Goal: Task Accomplishment & Management: Use online tool/utility

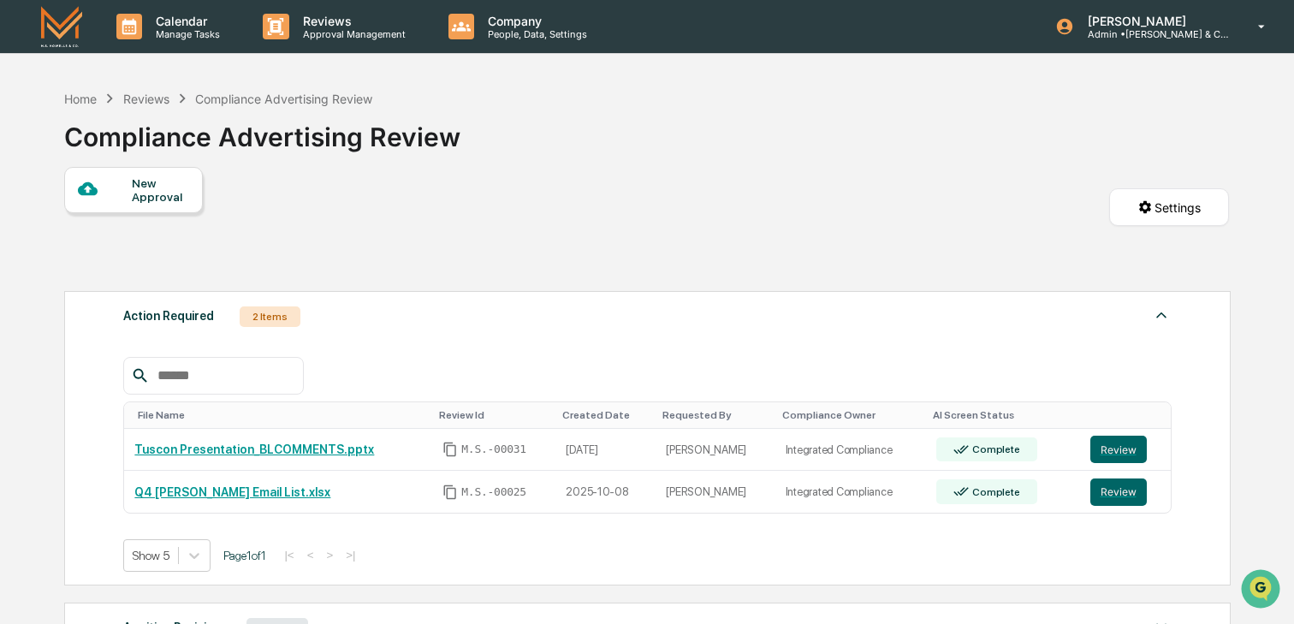
click at [500, 326] on div "Action Required 2 Items" at bounding box center [647, 317] width 1049 height 24
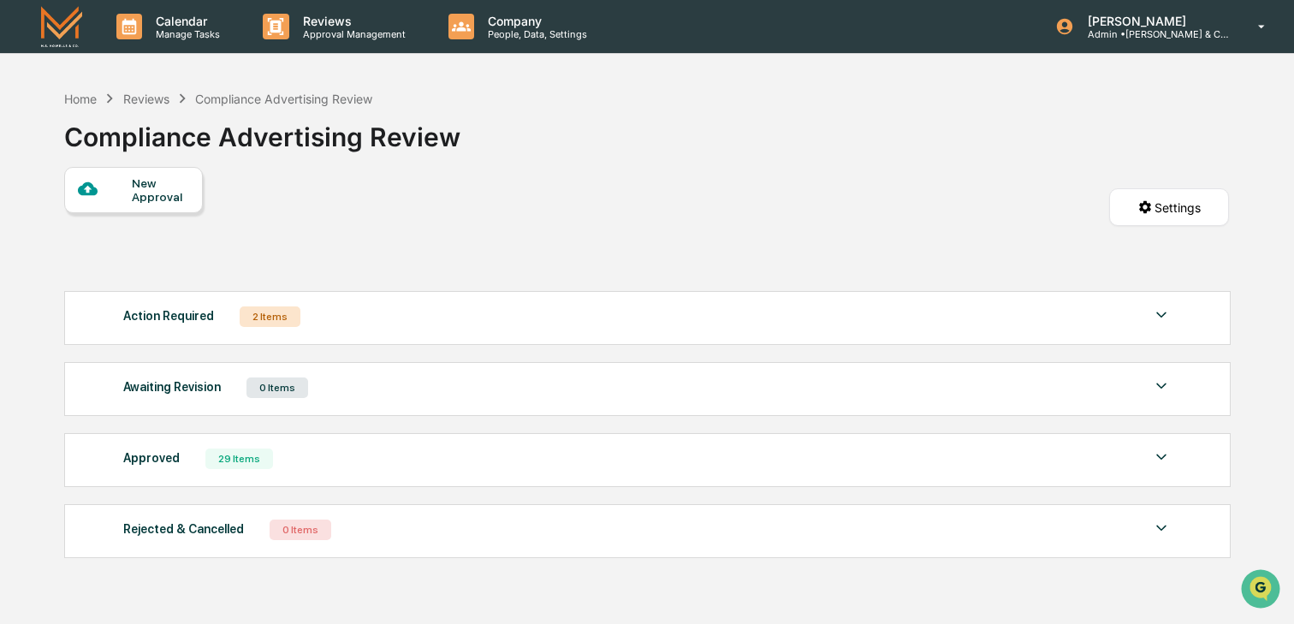
click at [500, 326] on div "Action Required 2 Items" at bounding box center [647, 317] width 1049 height 24
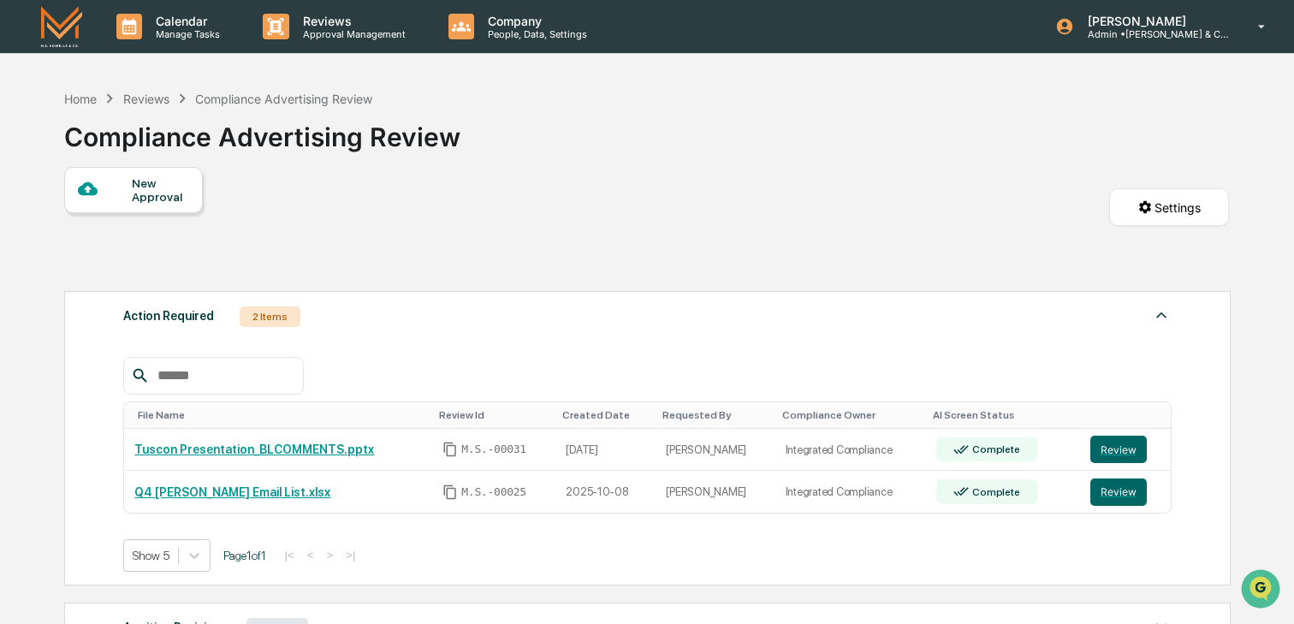
scroll to position [300, 0]
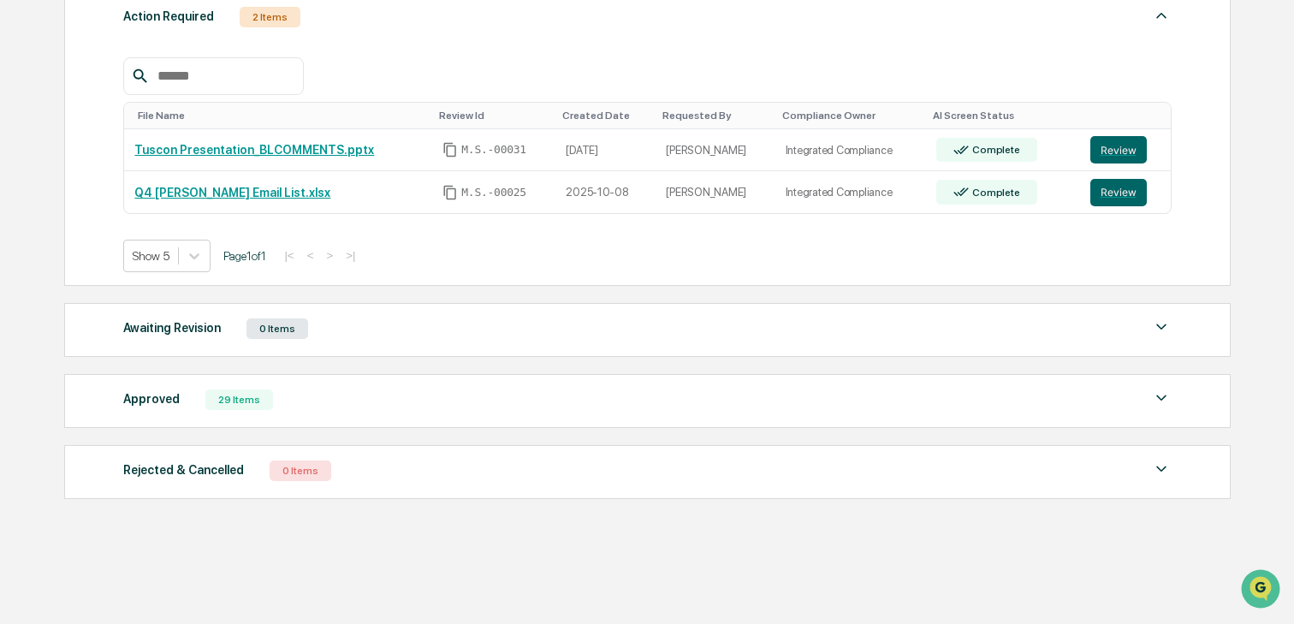
click at [167, 395] on div "Approved" at bounding box center [151, 399] width 56 height 22
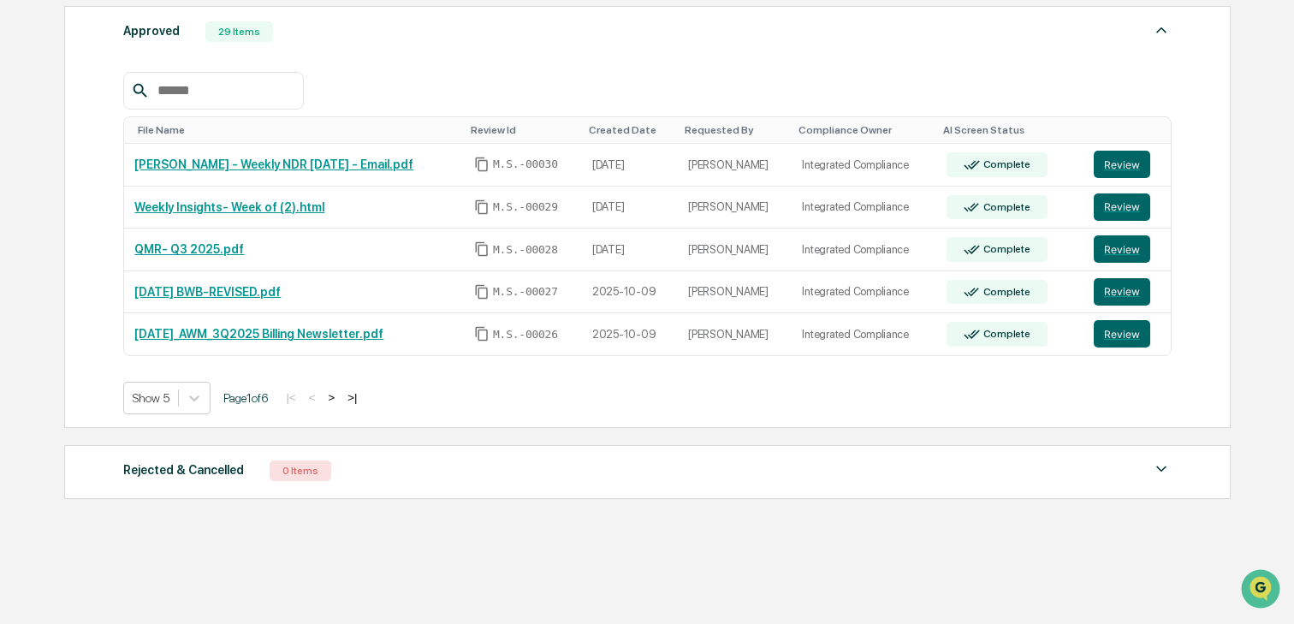
scroll to position [668, 0]
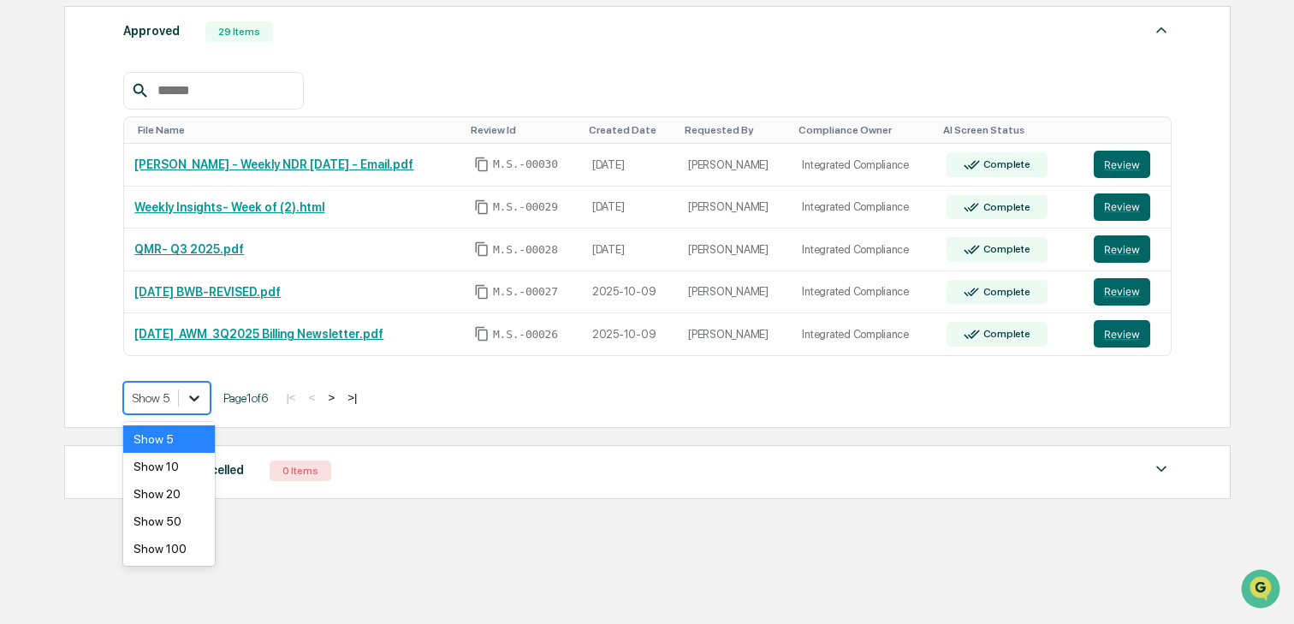
click at [199, 413] on div at bounding box center [194, 398] width 31 height 31
click at [179, 548] on div "Show 100" at bounding box center [168, 548] width 91 height 27
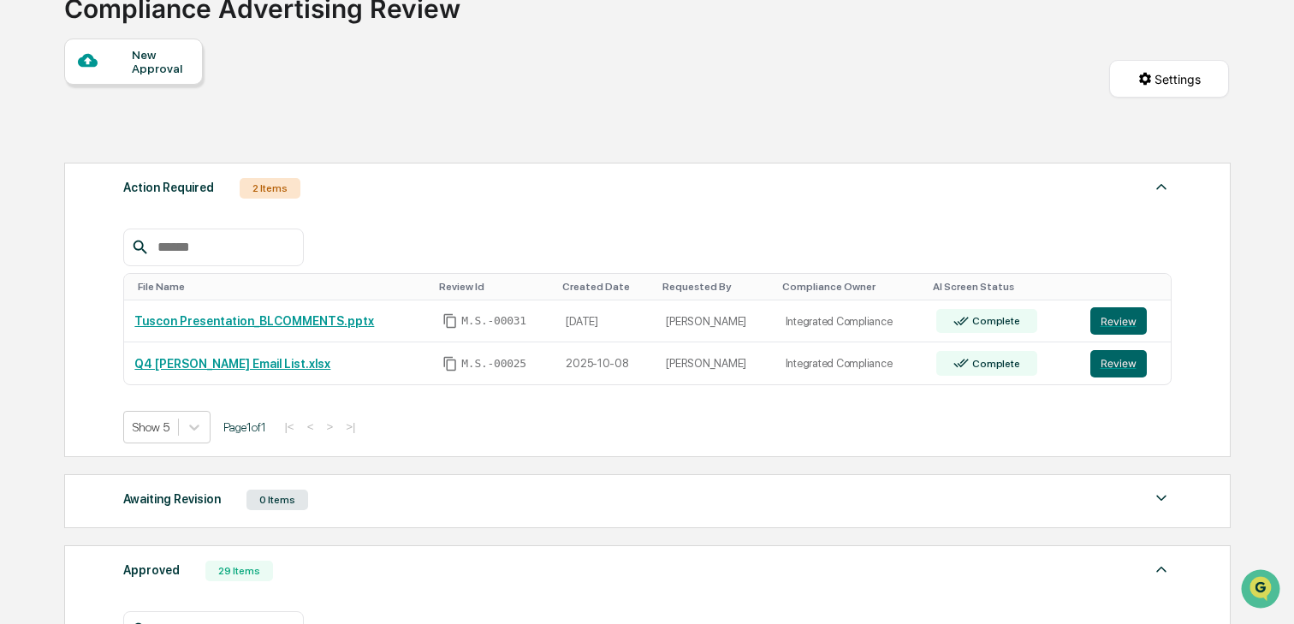
scroll to position [0, 0]
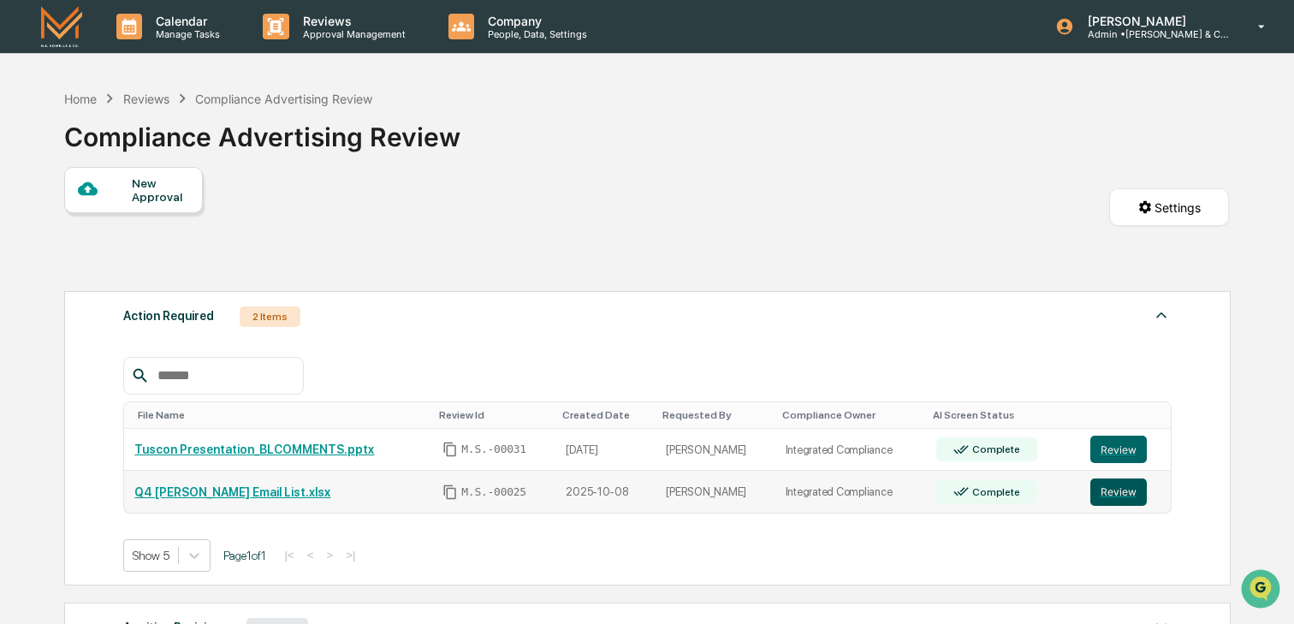
click at [1117, 489] on button "Review" at bounding box center [1119, 492] width 56 height 27
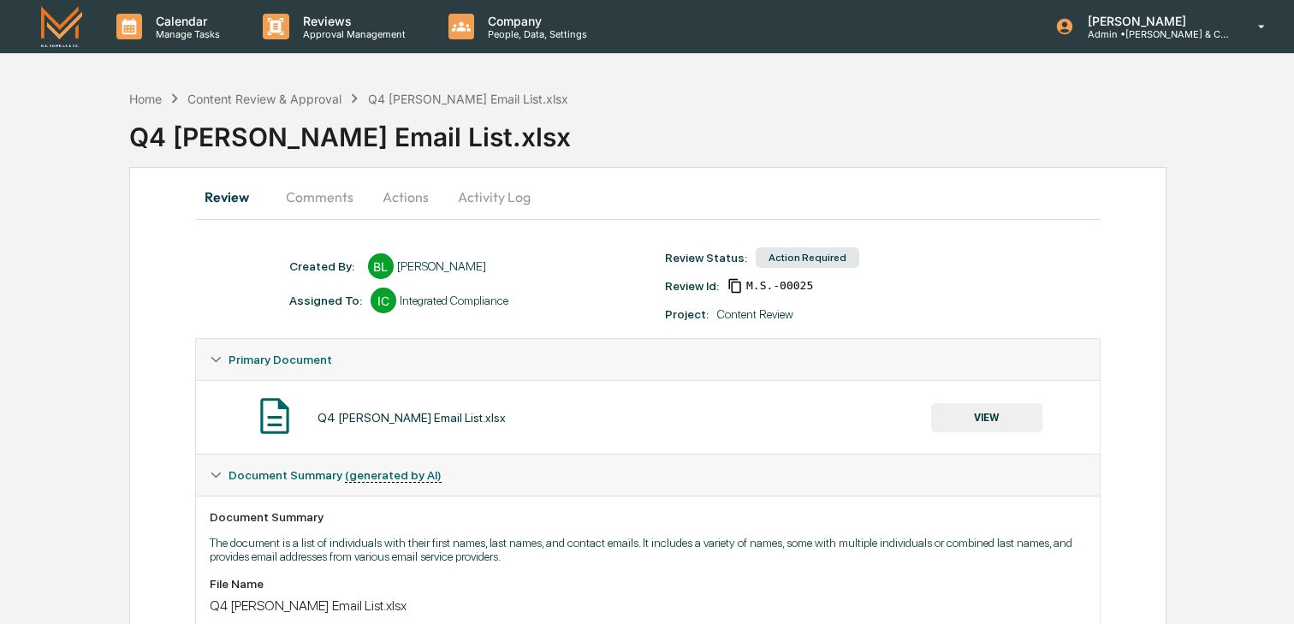
click at [309, 191] on button "Comments" at bounding box center [319, 196] width 95 height 41
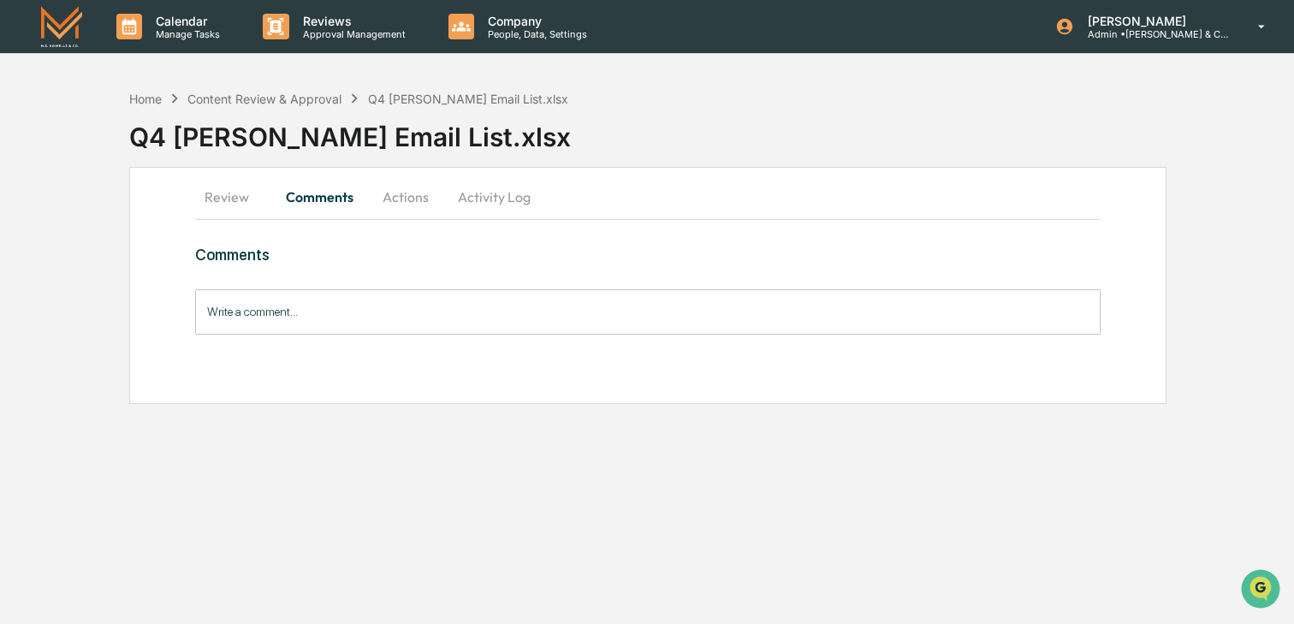
click at [244, 302] on input "Write a comment..." at bounding box center [648, 311] width 906 height 45
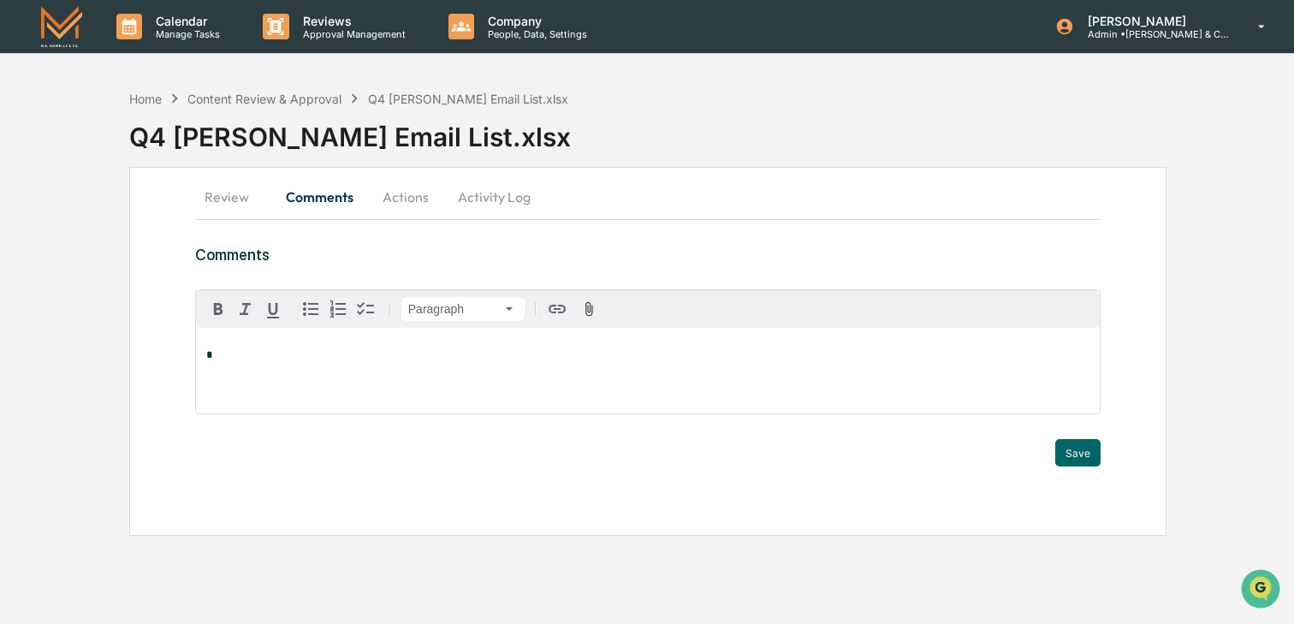
click at [77, 233] on div "Home Content Review & Approval Q4 Dylewski-Marcello Email List.xlsx Q4 Dylewski…" at bounding box center [647, 308] width 1294 height 455
